Goal: Information Seeking & Learning: Learn about a topic

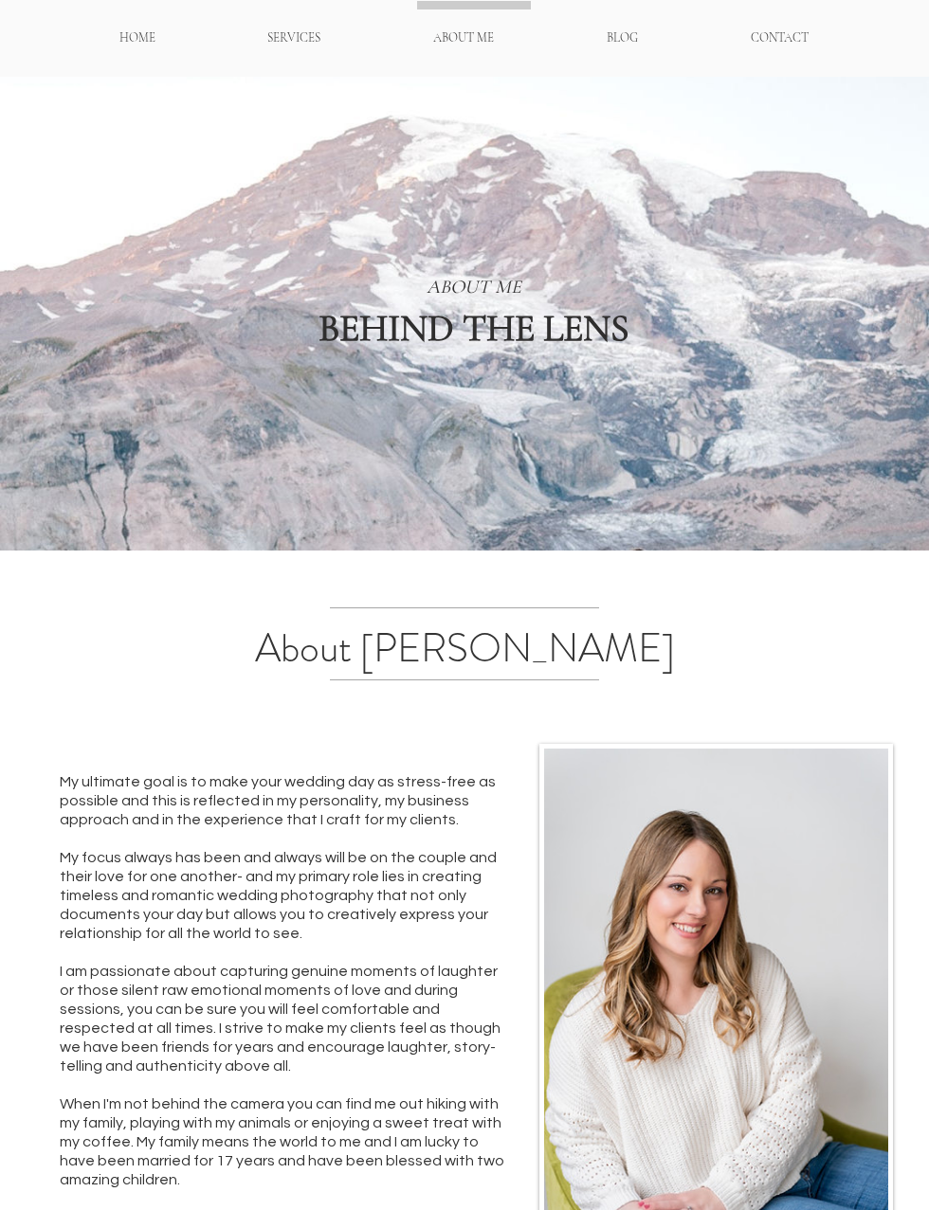
click at [304, 32] on p "SERVICES" at bounding box center [294, 38] width 72 height 33
click at [317, 74] on p "WEDDINGS" at bounding box center [294, 75] width 74 height 27
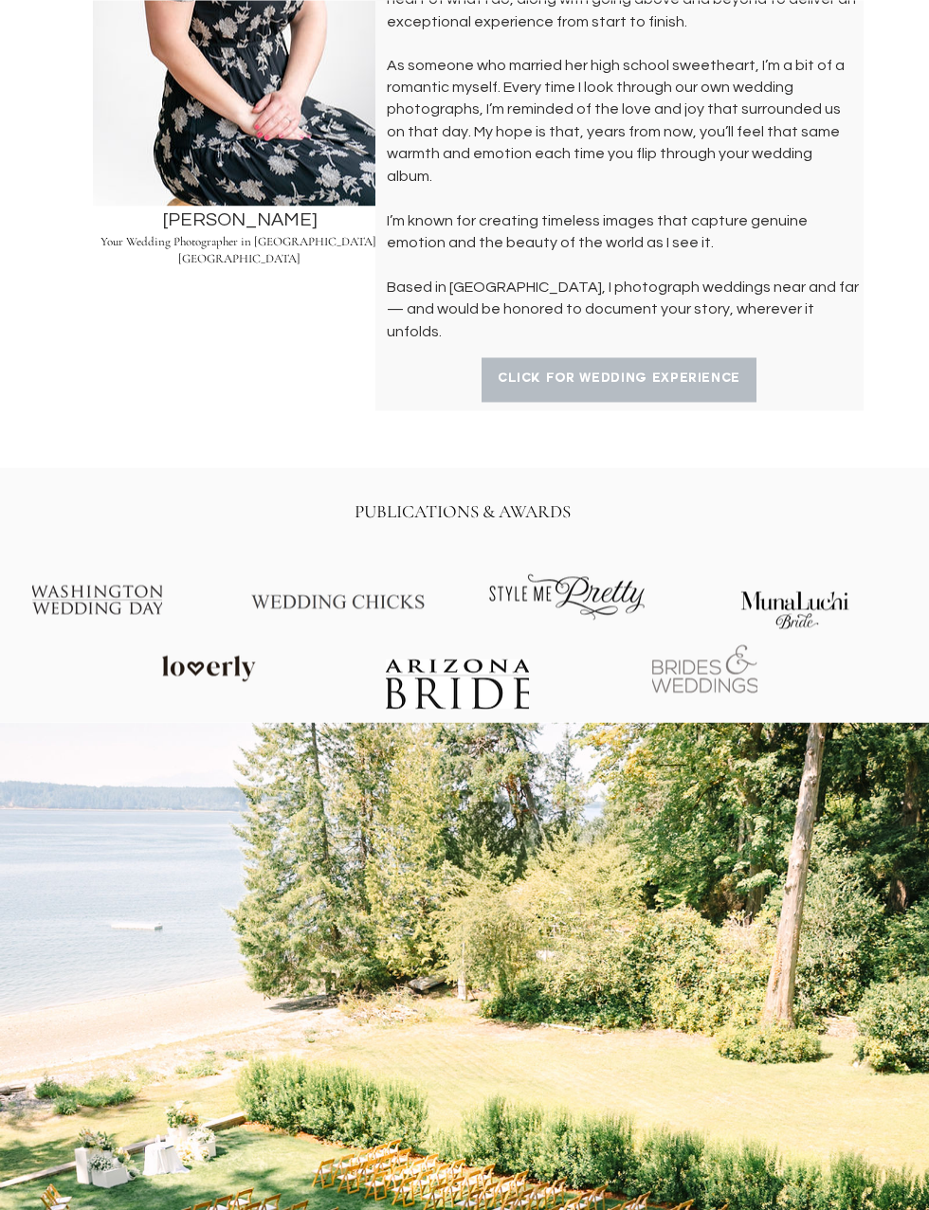
scroll to position [1325, 0]
click at [720, 359] on span "click for wedding experience" at bounding box center [618, 380] width 273 height 43
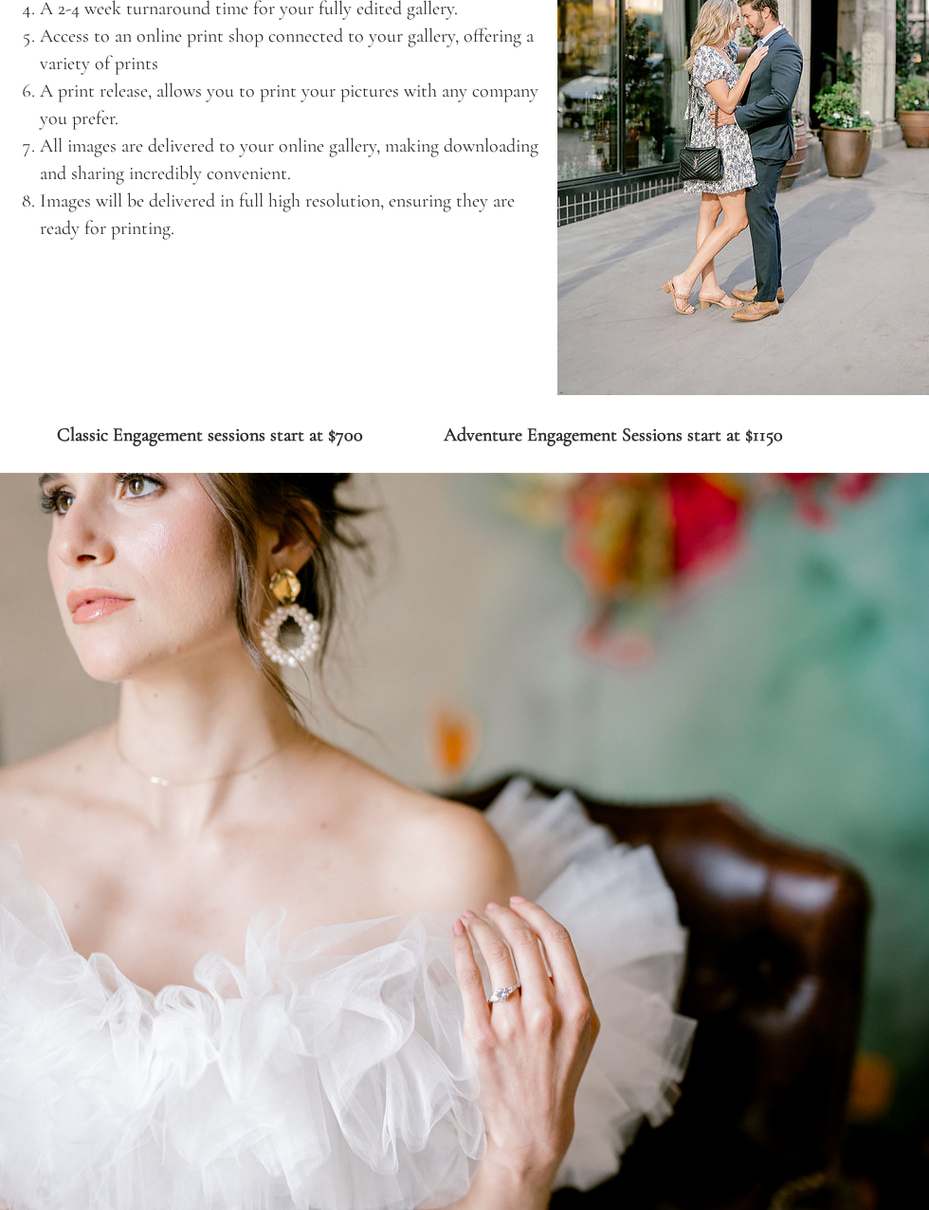
scroll to position [5916, 0]
